Goal: Information Seeking & Learning: Learn about a topic

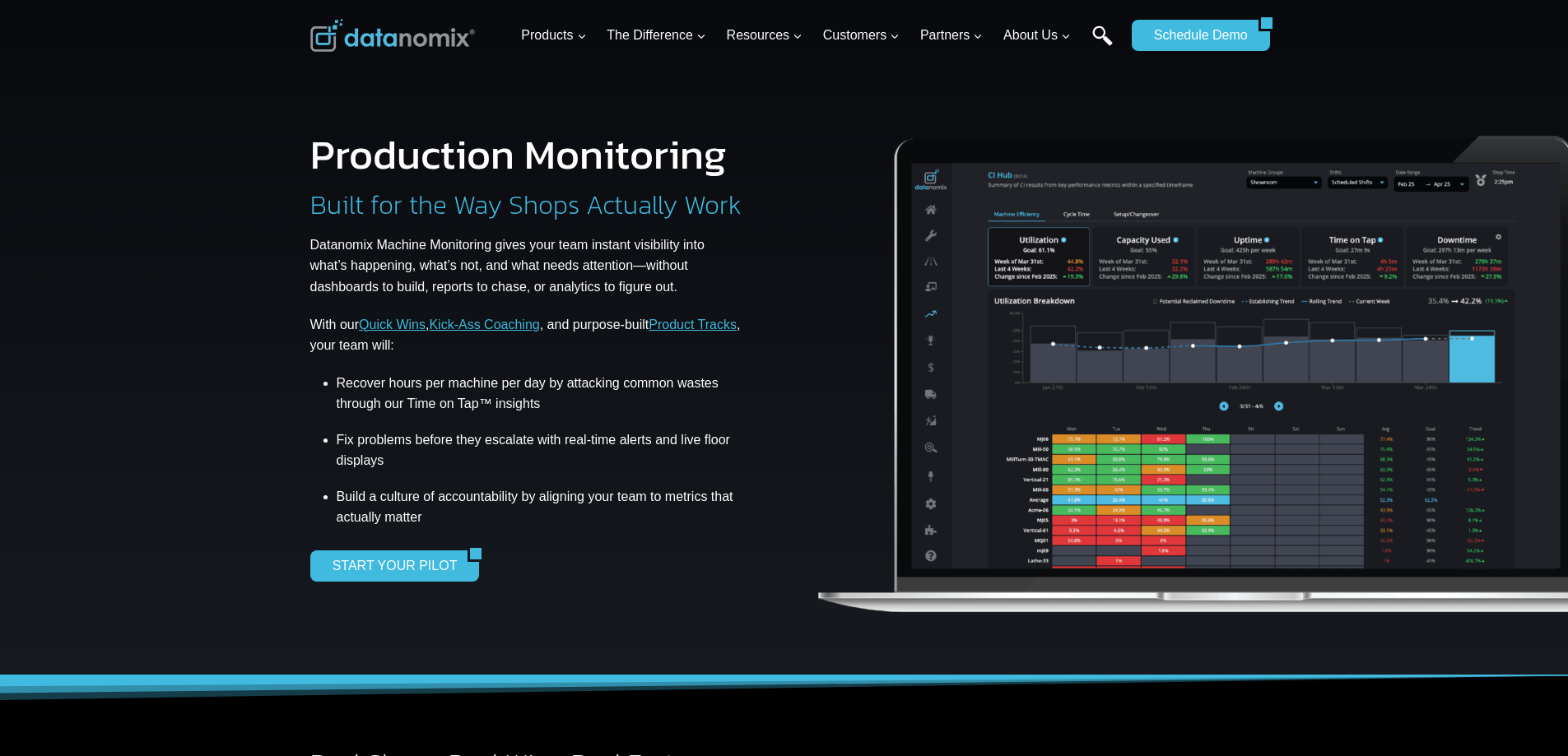
click at [1103, 40] on link "Search" at bounding box center [1103, 44] width 21 height 37
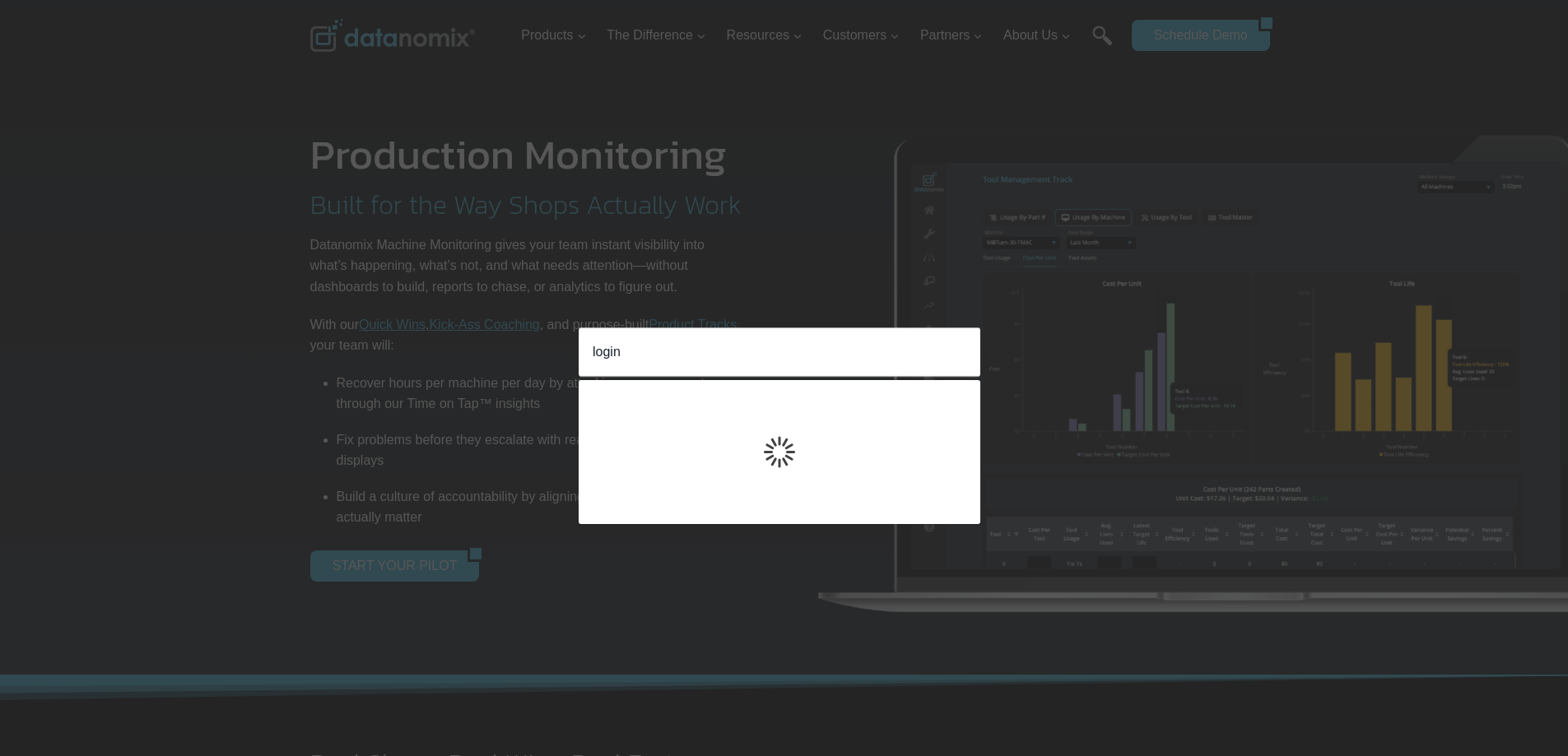
type input "login"
click input "Search" at bounding box center [0, 0] width 0 height 0
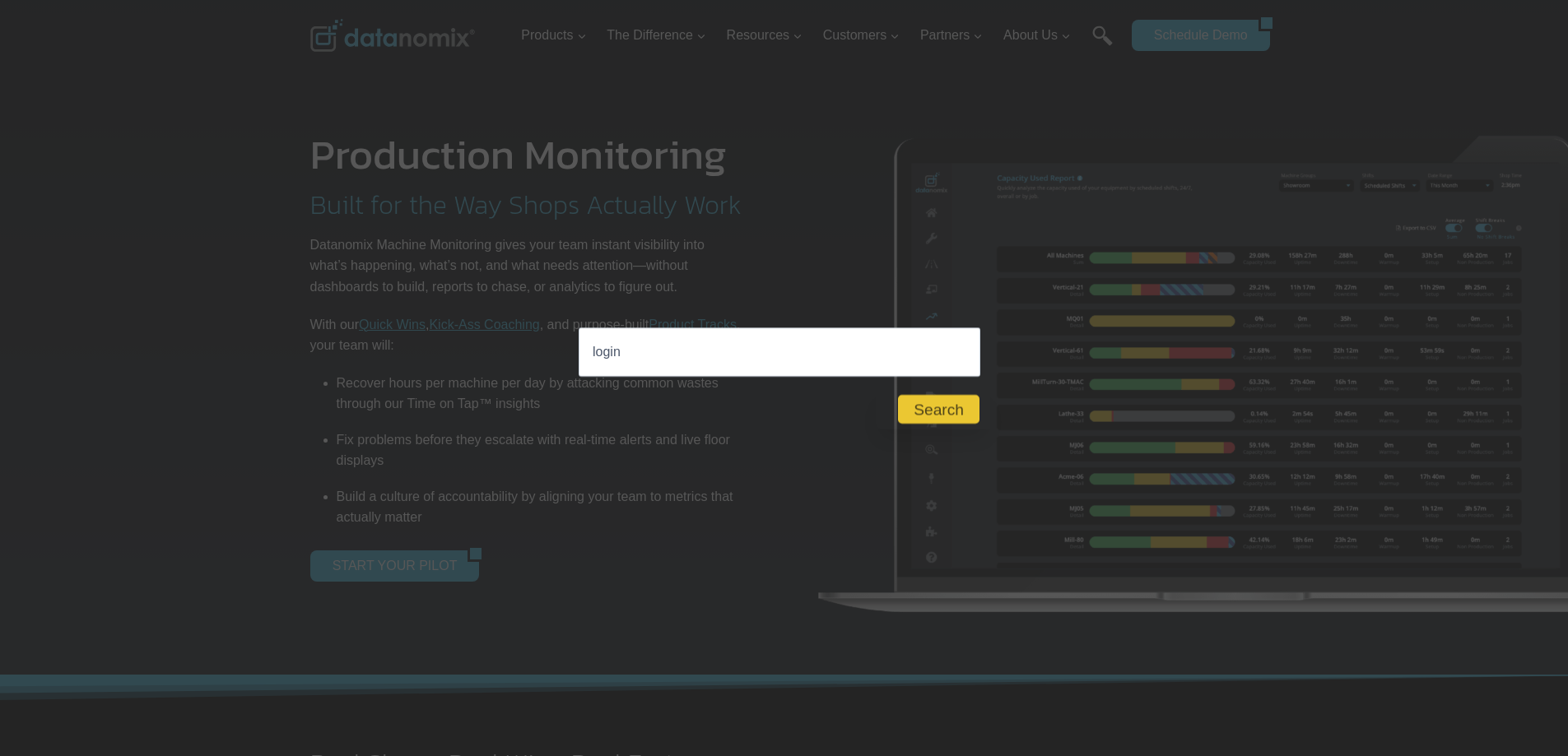
click at [940, 411] on button "Close" at bounding box center [933, 408] width 115 height 39
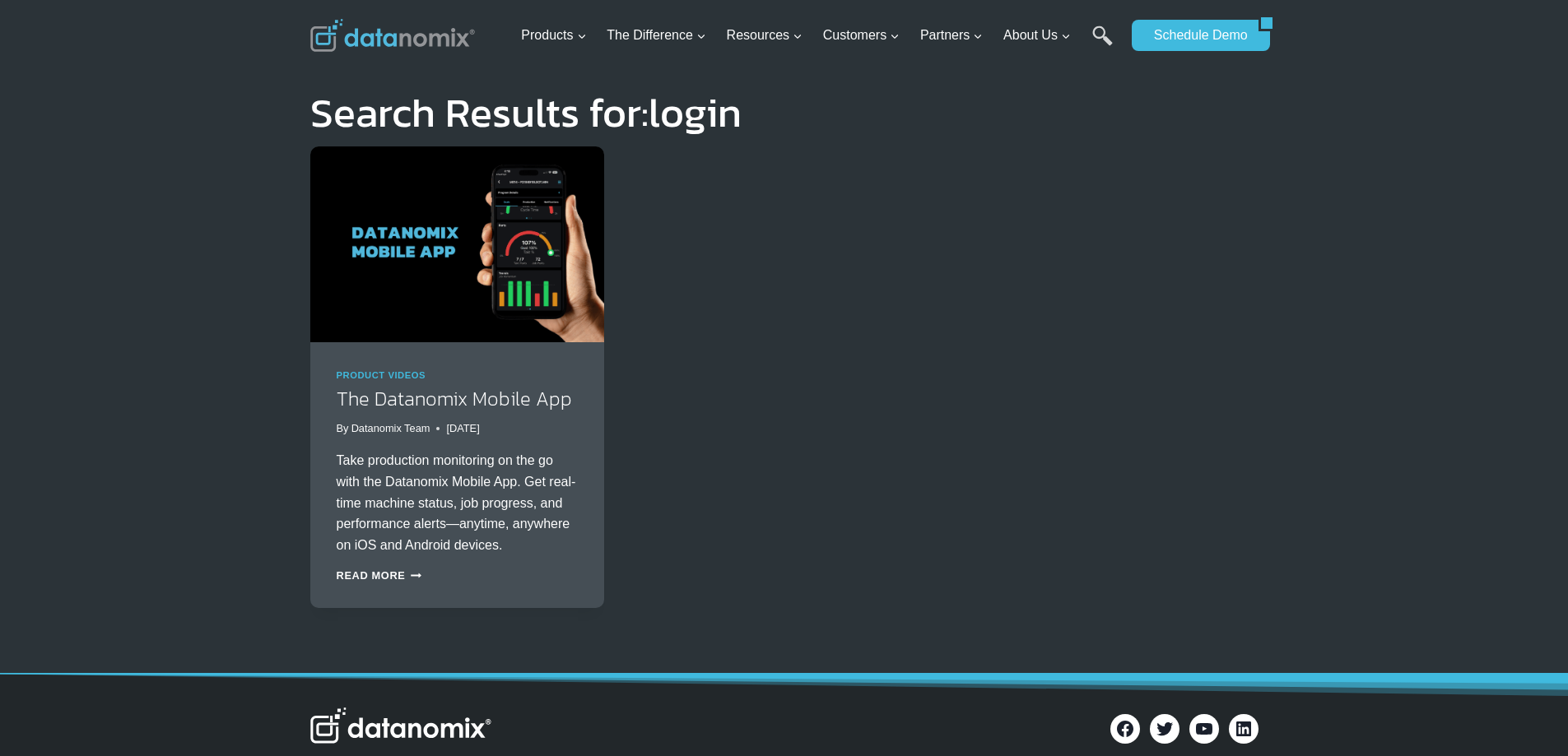
click at [935, 581] on div "Product Videos The Datanomix Mobile App By Datanomix Team November 30, 2022 Jul…" at bounding box center [784, 377] width 948 height 462
click at [1083, 32] on ul "Products Expand Data-Powered Production TM Production Monitoring G-Code Cloud +…" at bounding box center [819, 35] width 609 height 54
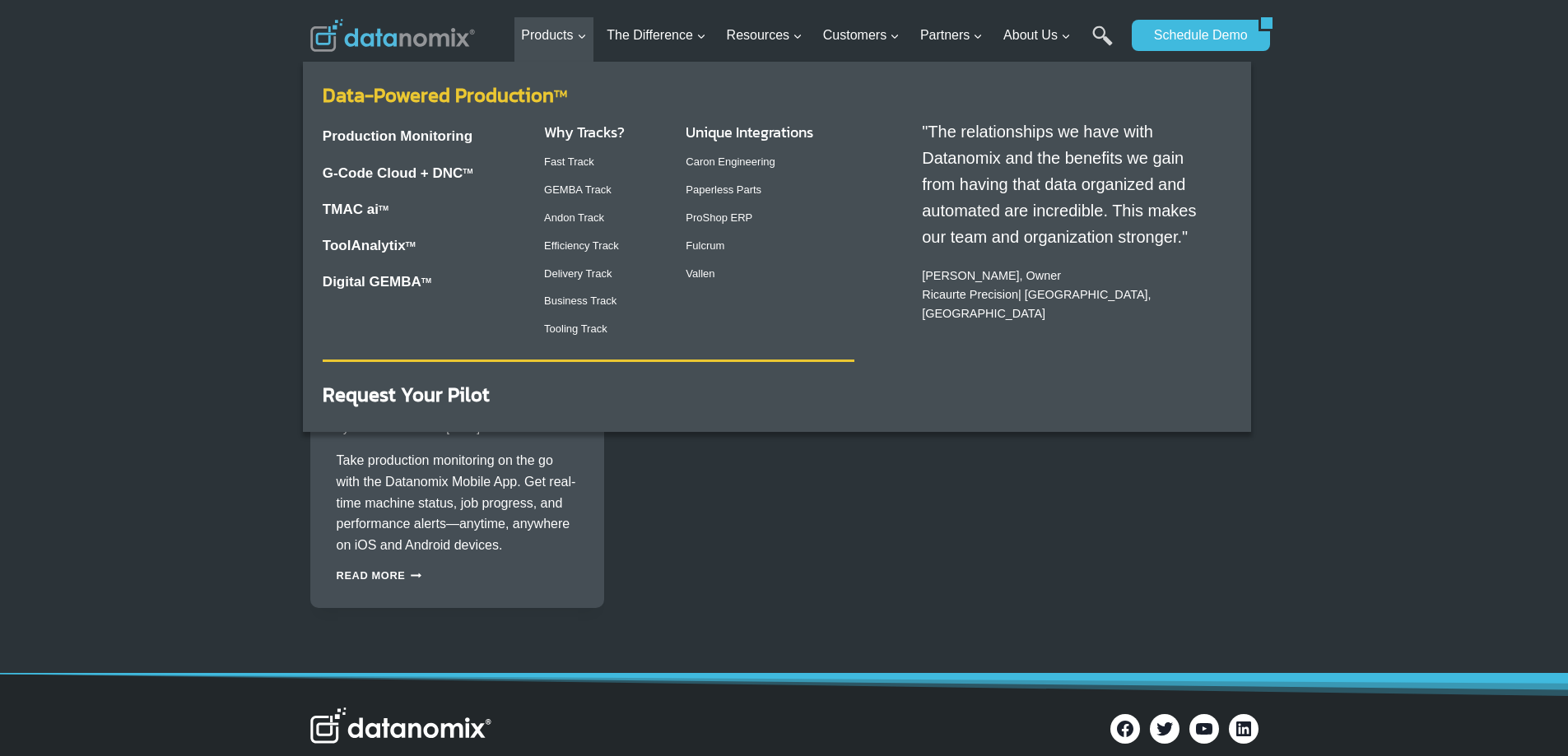
click at [457, 88] on link "Data-Powered Production TM" at bounding box center [444, 95] width 245 height 29
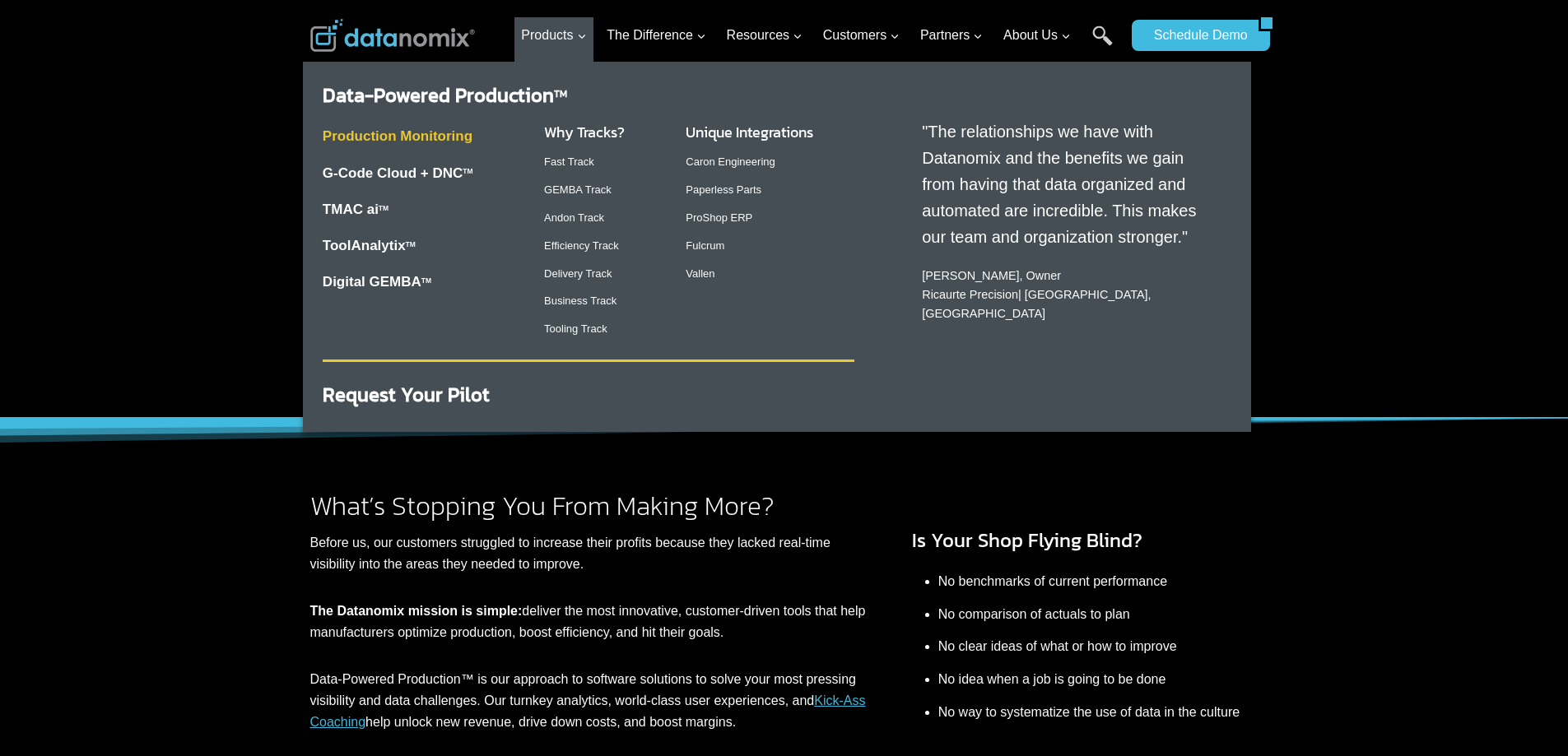
click at [414, 142] on link "Production Monitoring" at bounding box center [397, 135] width 150 height 15
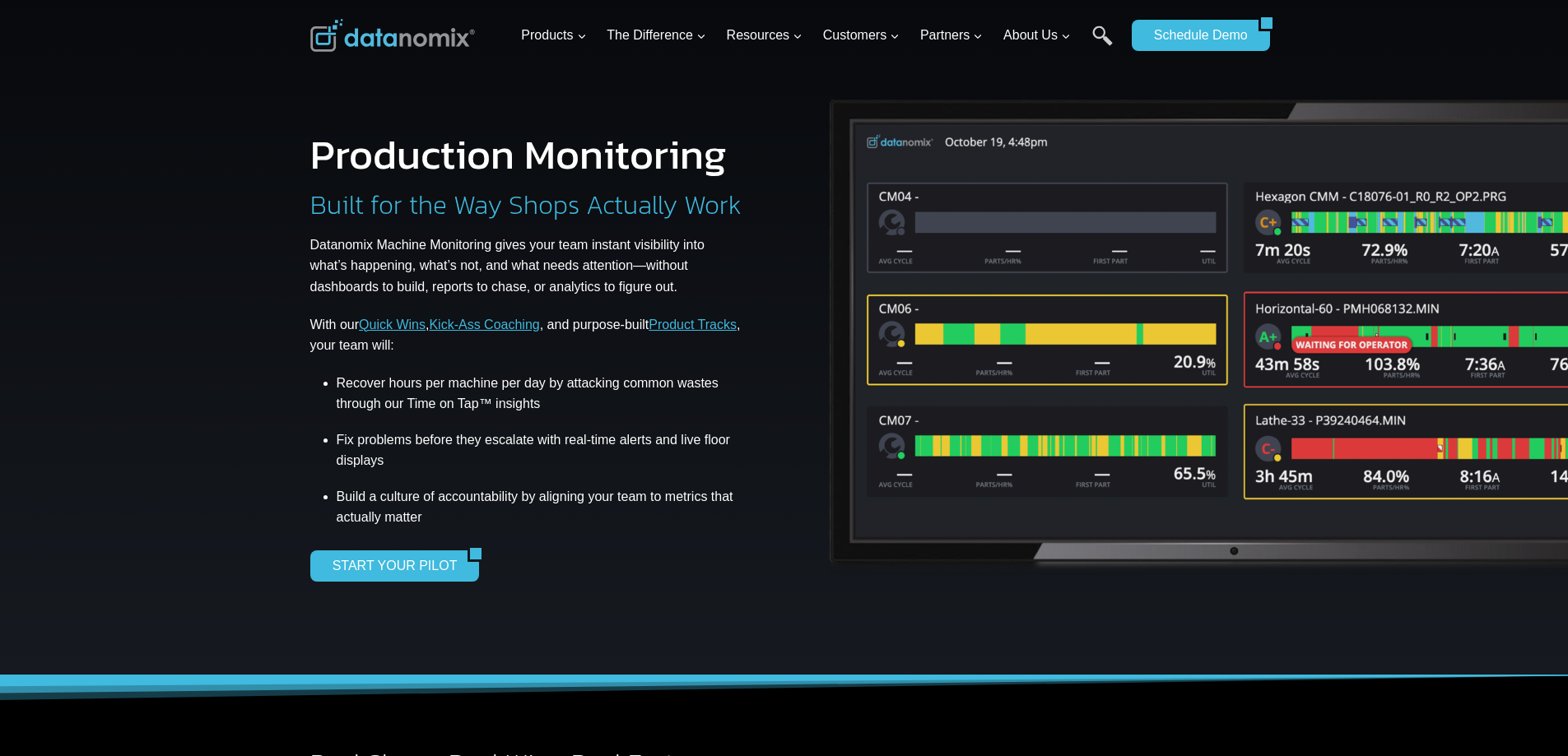
click at [265, 376] on div at bounding box center [784, 337] width 1568 height 675
click at [410, 39] on img at bounding box center [392, 35] width 165 height 33
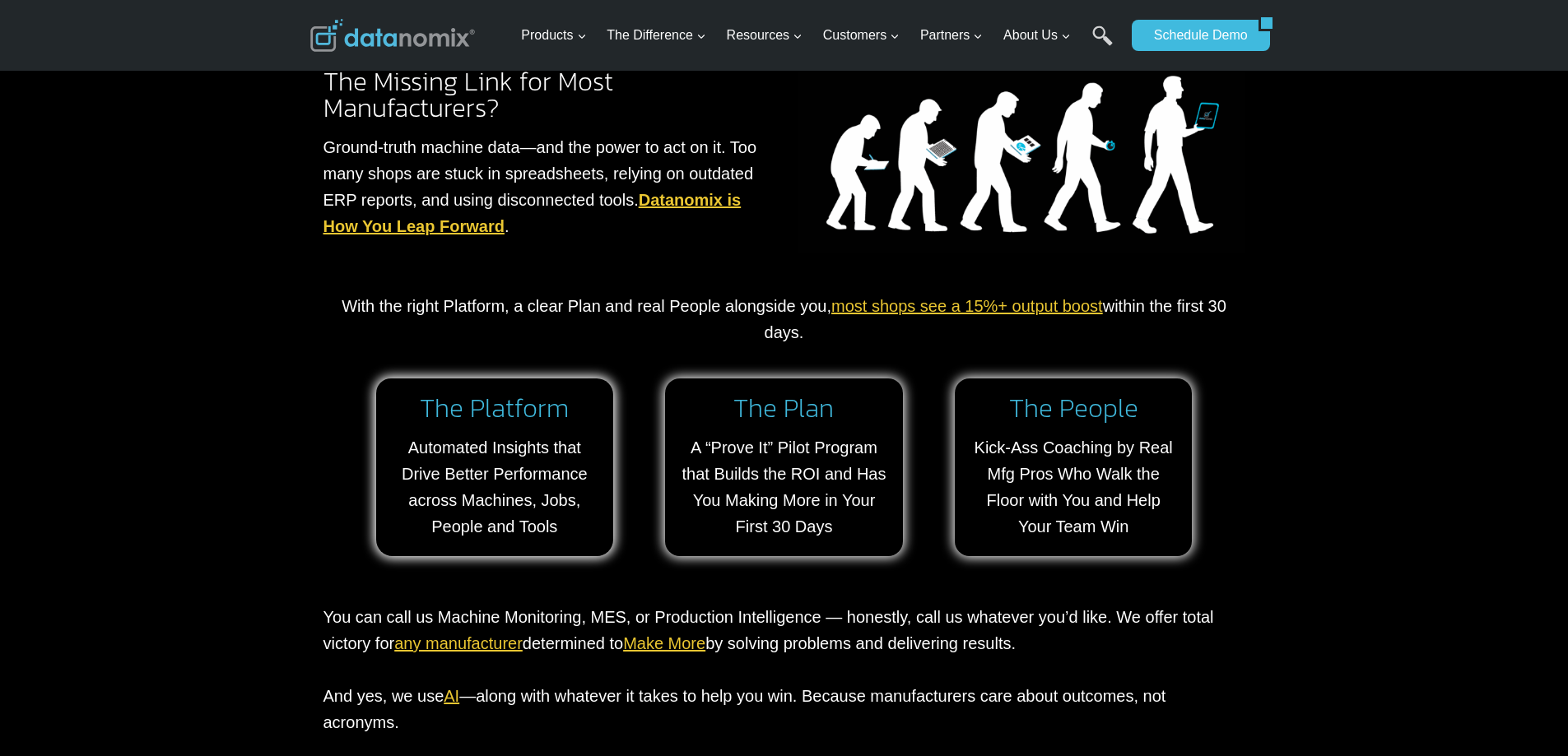
scroll to position [1317, 0]
